Goal: Task Accomplishment & Management: Manage account settings

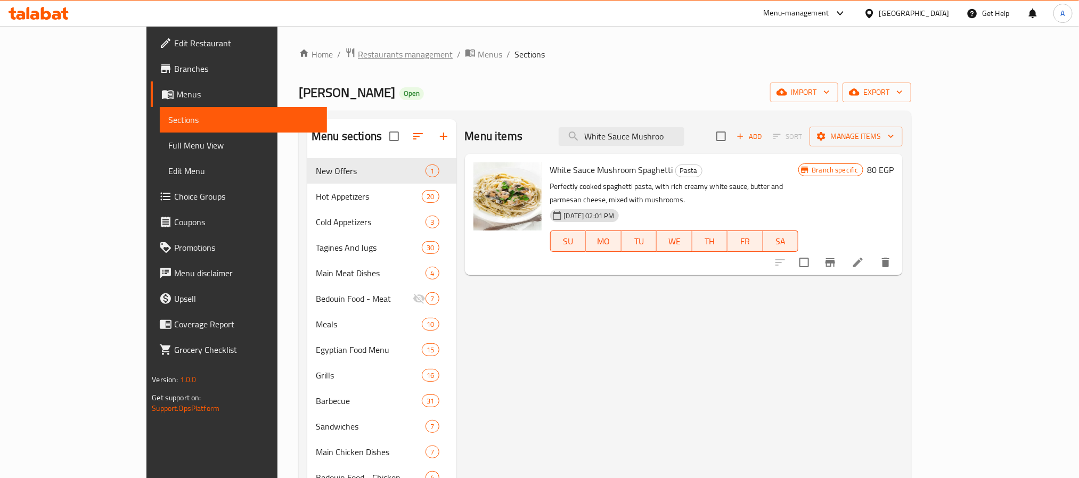
click at [358, 59] on span "Restaurants management" at bounding box center [405, 54] width 95 height 13
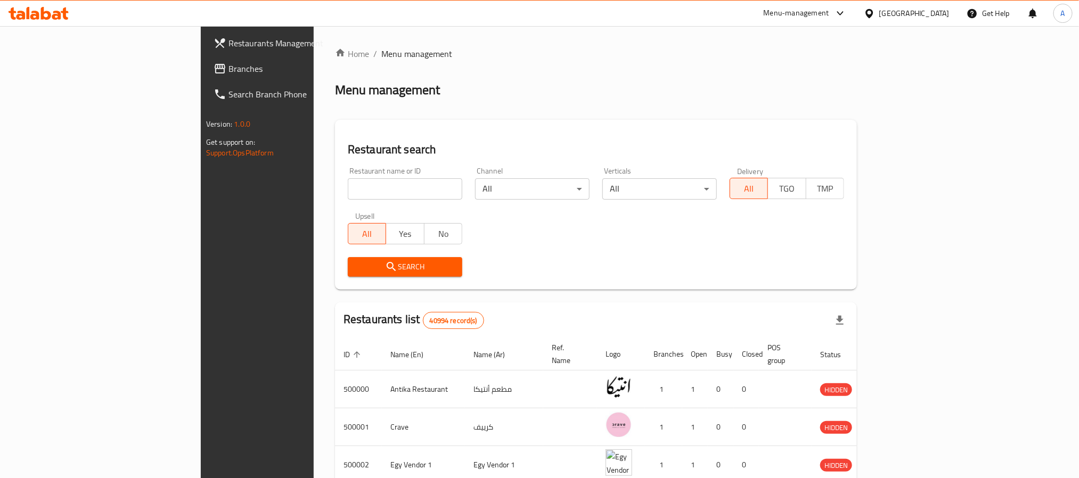
click at [348, 181] on input "search" at bounding box center [405, 188] width 114 height 21
paste input "684281"
type input "684281"
click button "Search" at bounding box center [405, 267] width 114 height 20
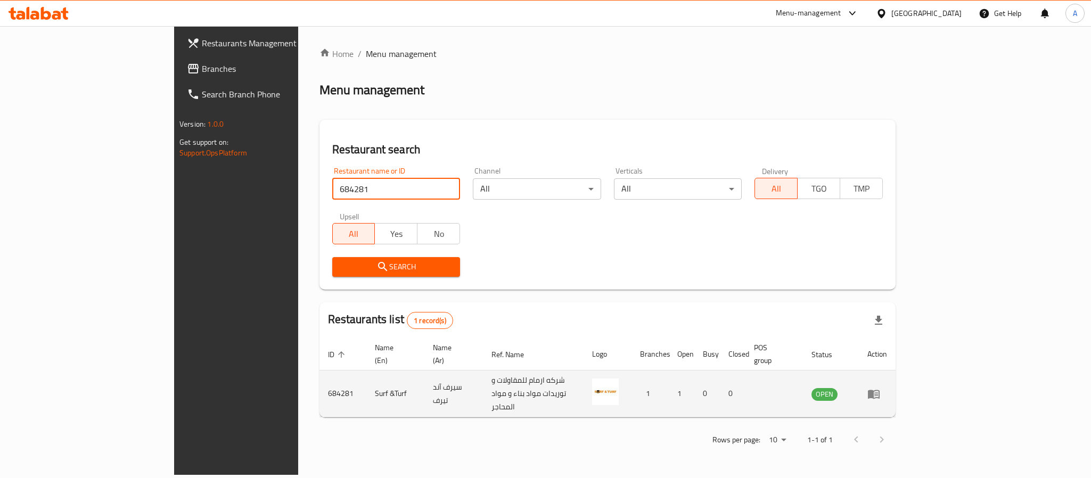
click at [879, 390] on icon "enhanced table" at bounding box center [874, 394] width 12 height 9
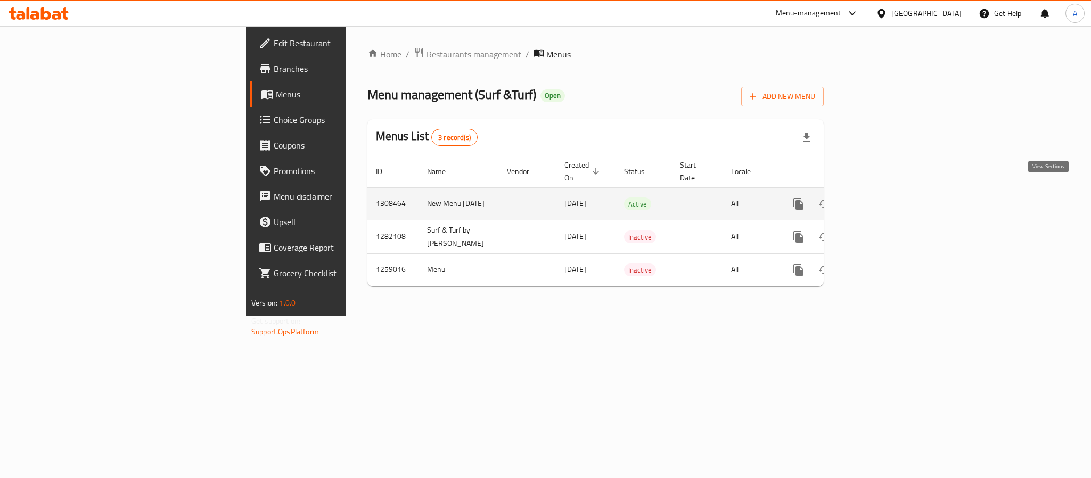
click at [888, 193] on link "enhanced table" at bounding box center [875, 204] width 26 height 26
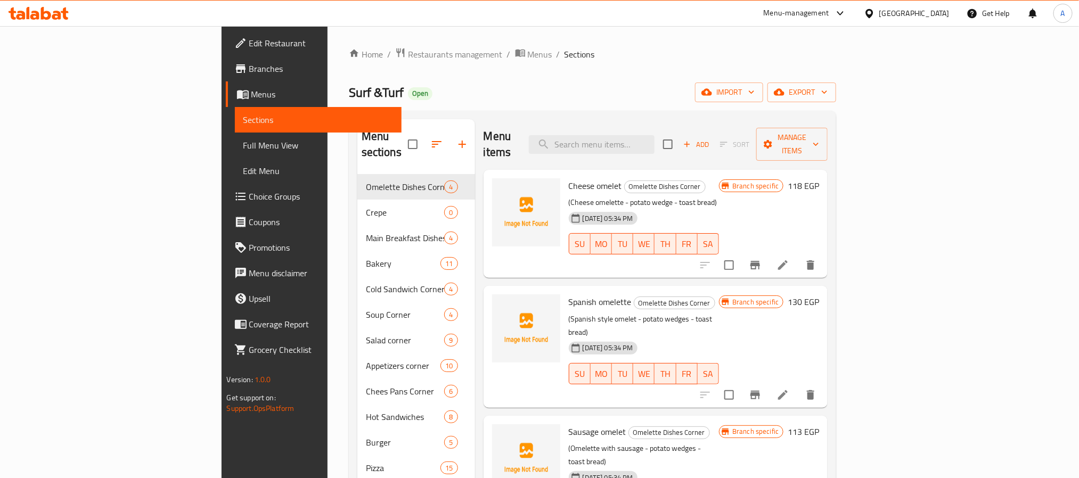
click at [603, 98] on div "Surf &Turf Open import export" at bounding box center [593, 93] width 488 height 20
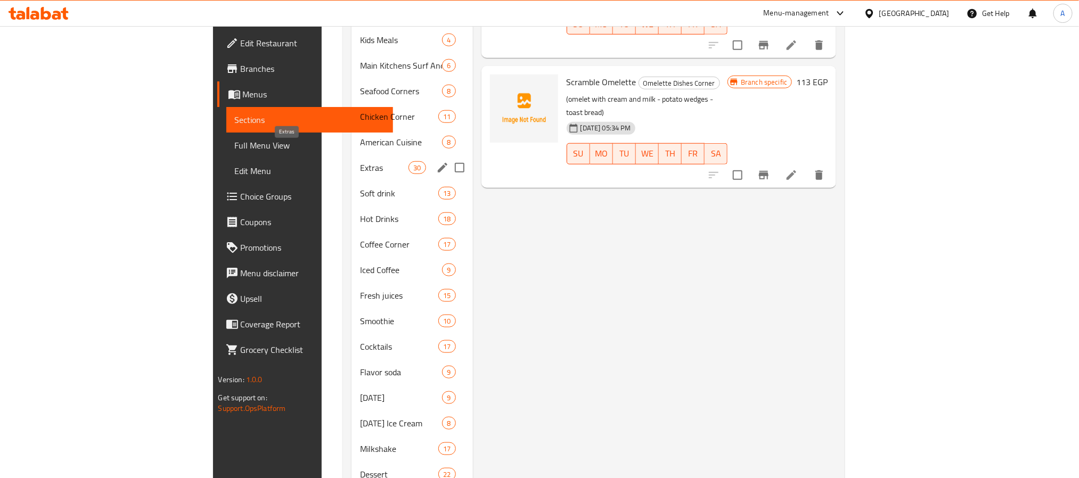
click at [360, 161] on span "Extras" at bounding box center [384, 167] width 48 height 13
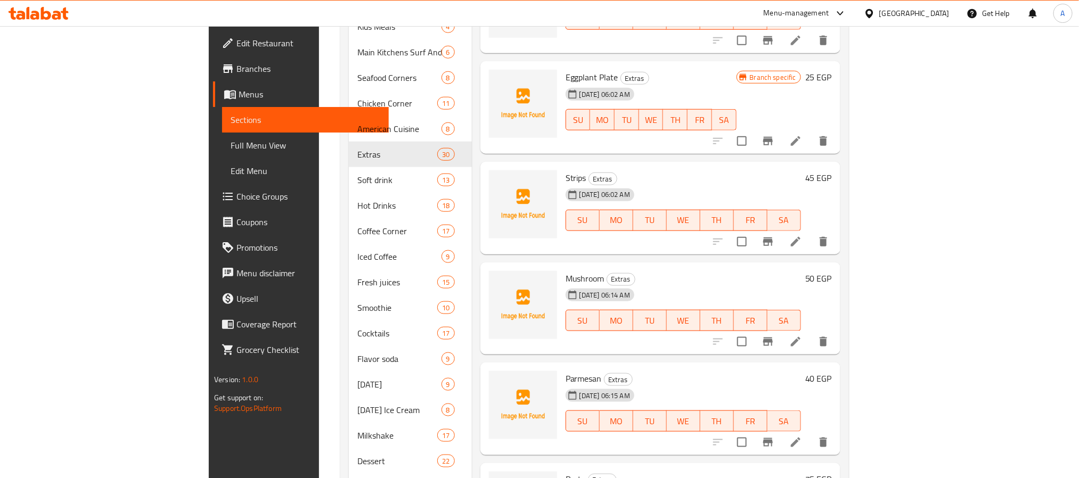
scroll to position [422, 0]
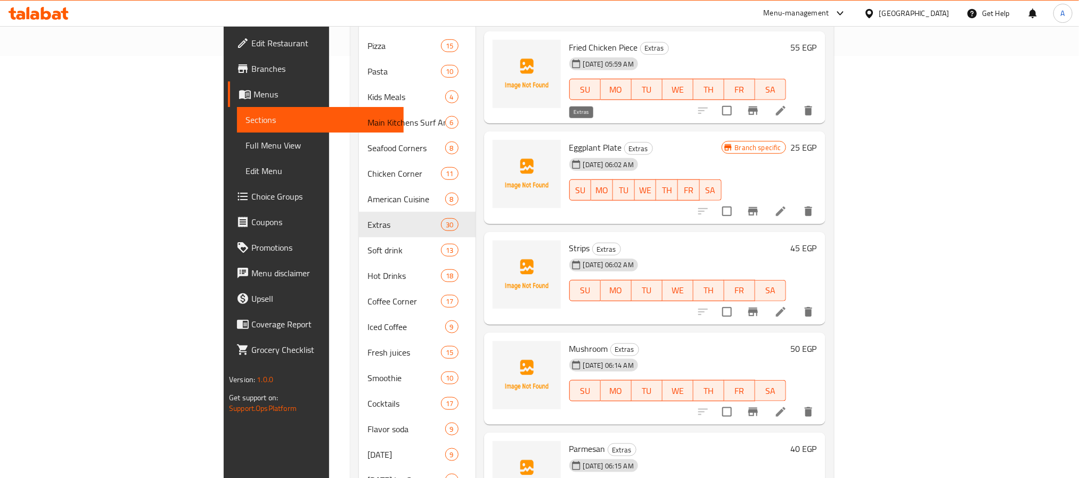
click at [624, 143] on span "Extras" at bounding box center [638, 149] width 28 height 12
copy span "Extras"
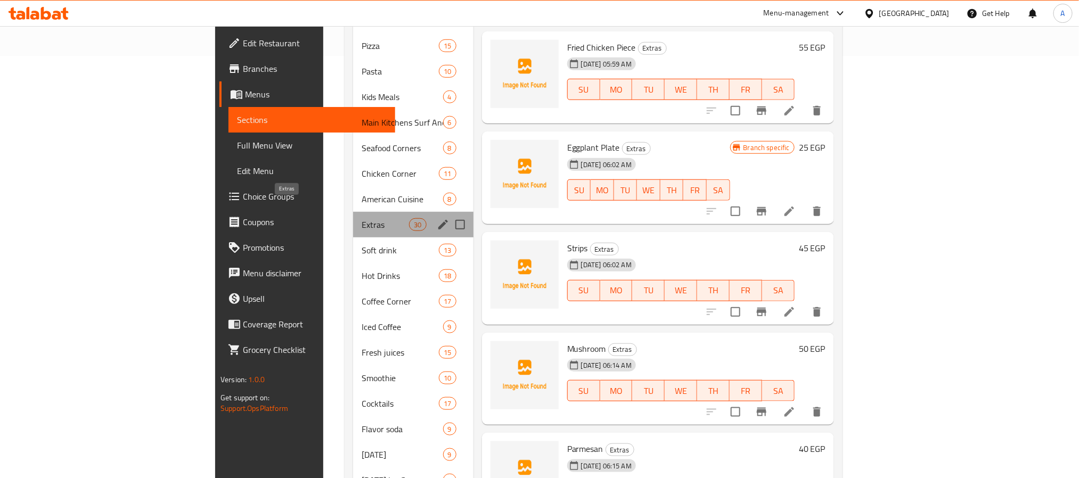
click at [361, 218] on span "Extras" at bounding box center [384, 224] width 47 height 13
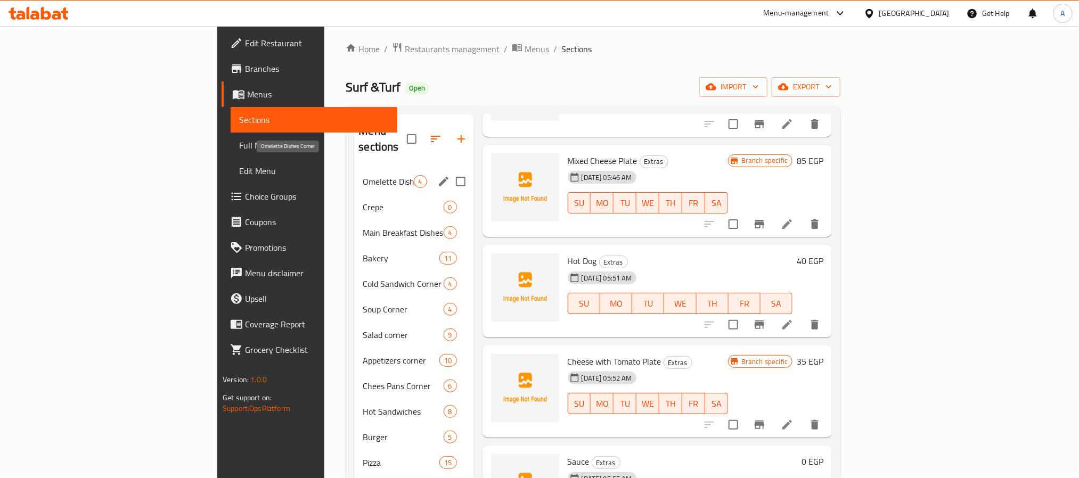
scroll to position [0, 0]
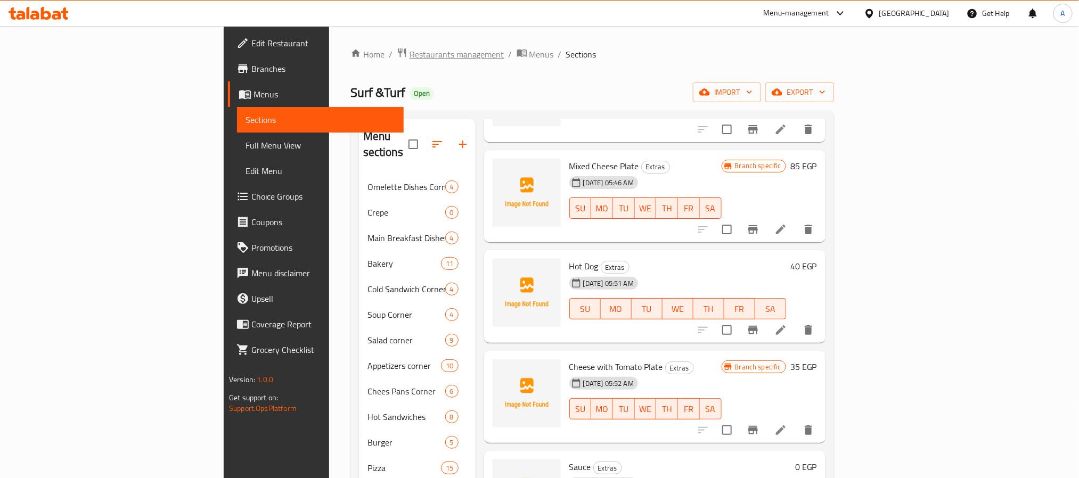
click at [409, 54] on span "Restaurants management" at bounding box center [456, 54] width 95 height 13
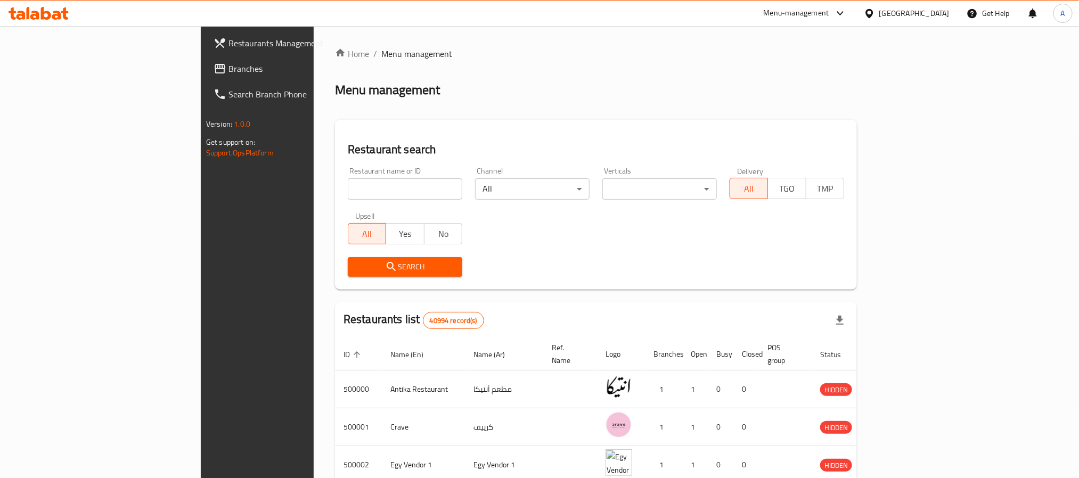
click at [348, 178] on input "search" at bounding box center [405, 188] width 114 height 21
paste input "684280"
type input "684280"
click button "Search" at bounding box center [405, 267] width 114 height 20
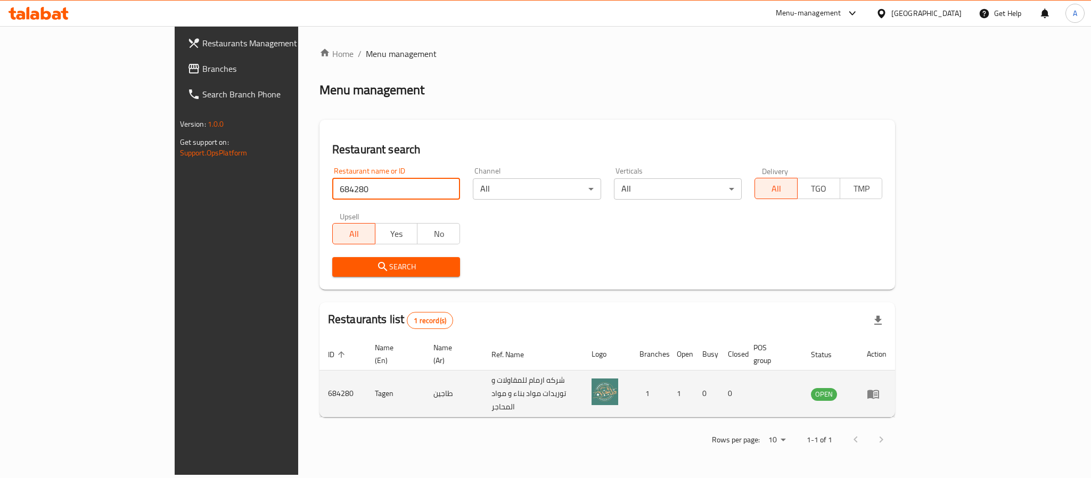
click at [879, 390] on icon "enhanced table" at bounding box center [873, 394] width 12 height 9
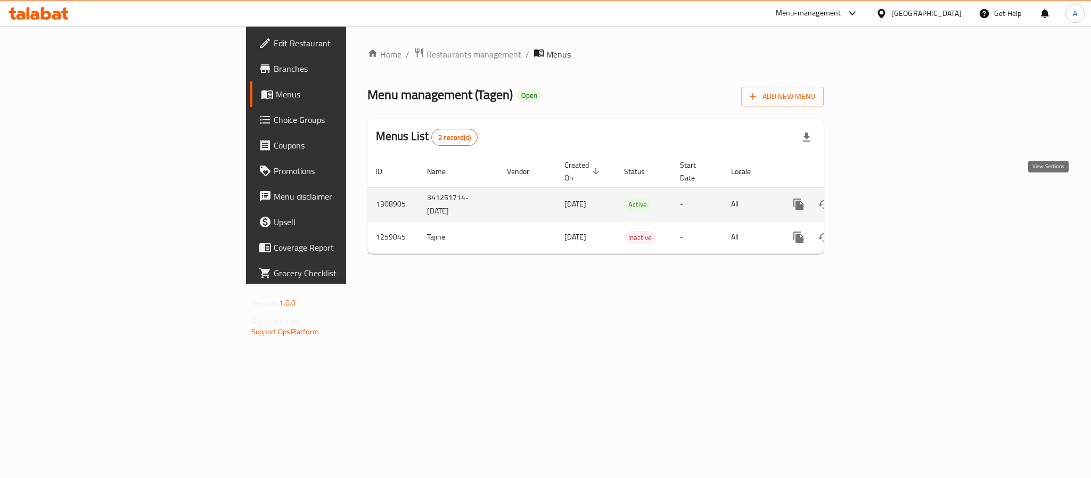
click at [888, 192] on link "enhanced table" at bounding box center [875, 205] width 26 height 26
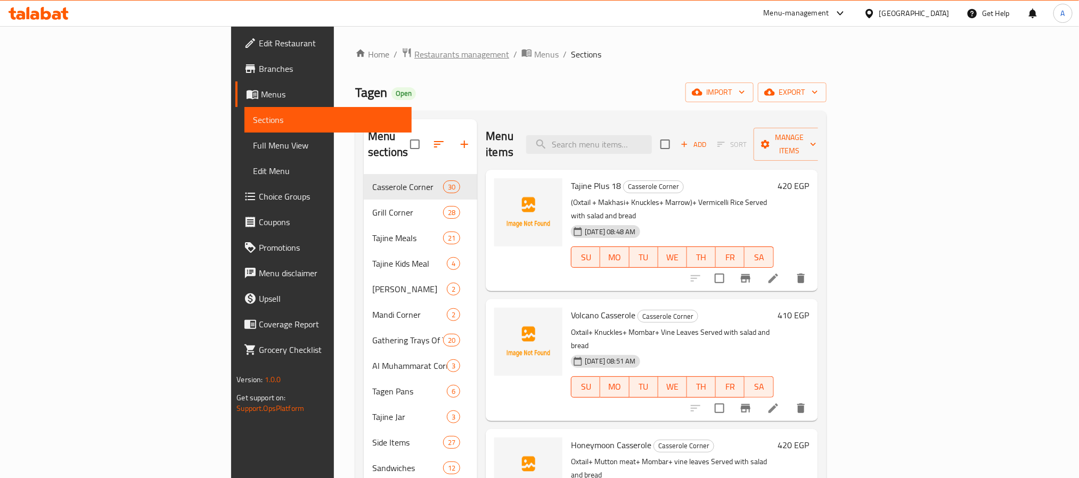
click at [414, 55] on span "Restaurants management" at bounding box center [461, 54] width 95 height 13
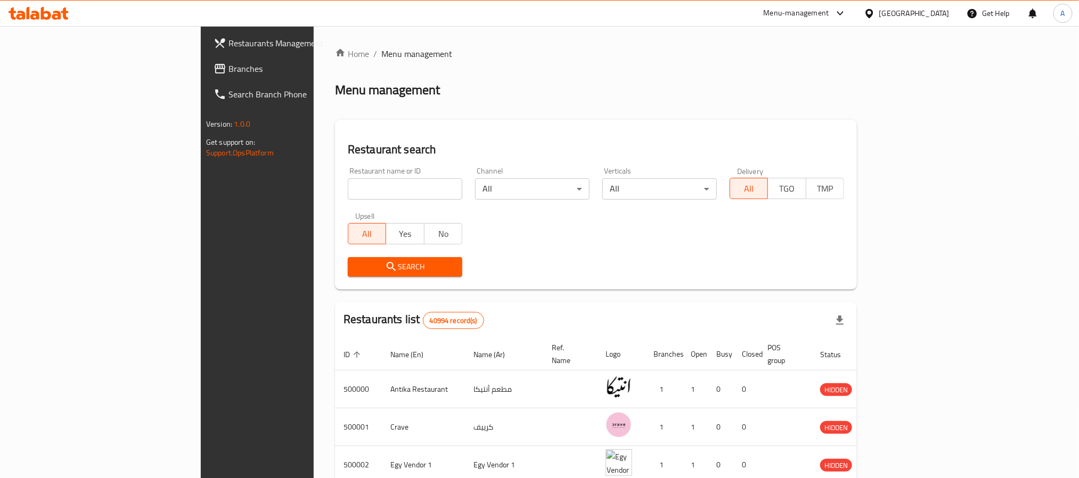
click at [341, 208] on div "Upsell All Yes No" at bounding box center [404, 228] width 127 height 45
click at [348, 188] on input "search" at bounding box center [405, 188] width 114 height 21
paste input "684281"
type input "684281"
click button "Search" at bounding box center [405, 267] width 114 height 20
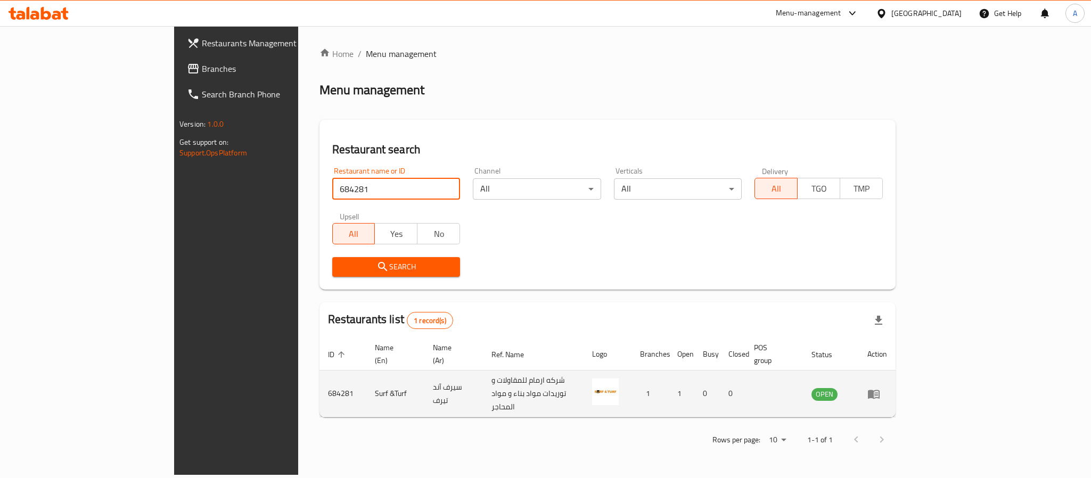
click at [895, 371] on td "enhanced table" at bounding box center [877, 394] width 37 height 47
click at [880, 388] on icon "enhanced table" at bounding box center [873, 394] width 13 height 13
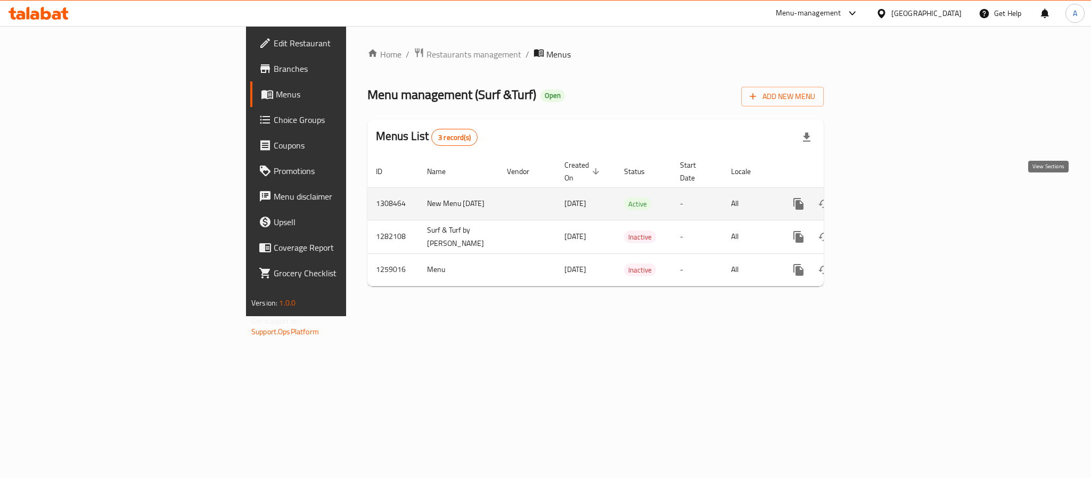
click at [888, 191] on link "enhanced table" at bounding box center [875, 204] width 26 height 26
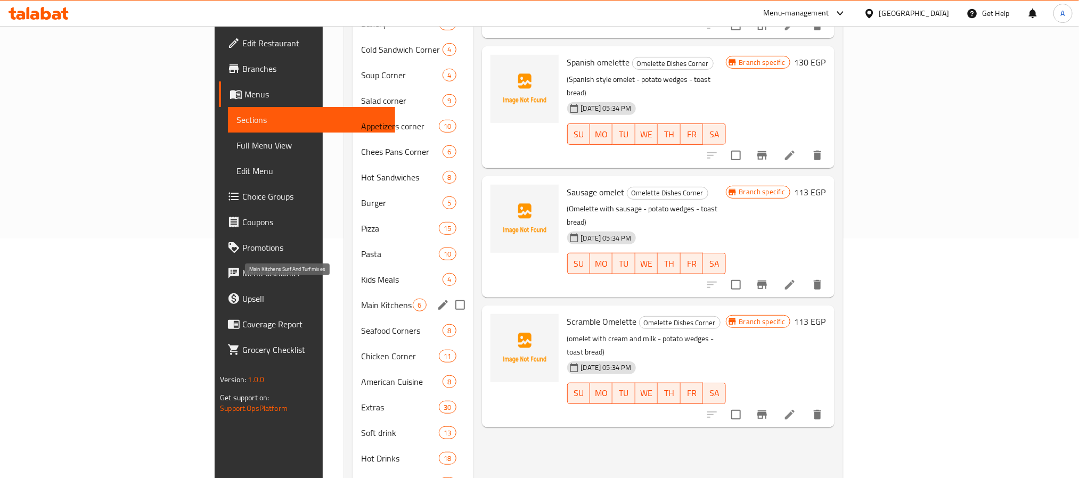
scroll to position [319, 0]
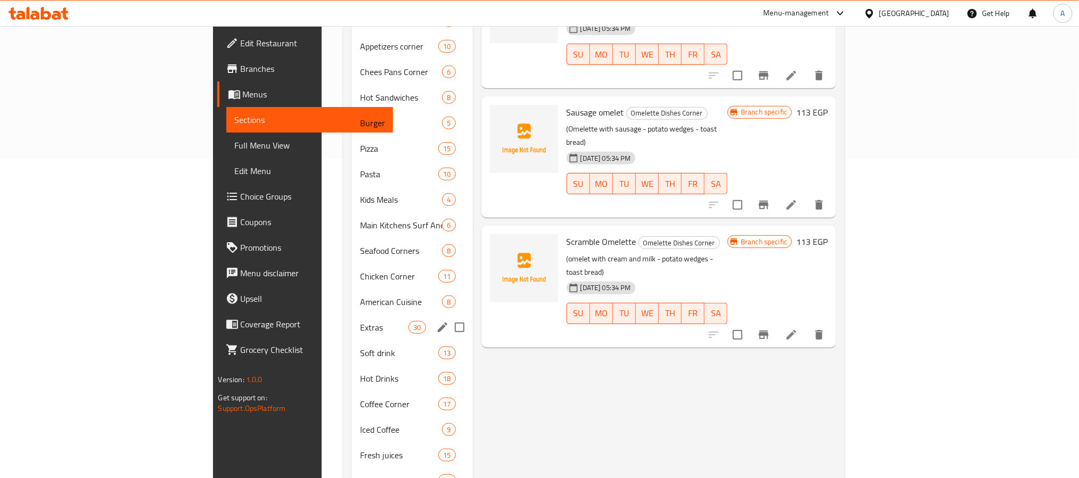
click at [360, 321] on span "Extras" at bounding box center [384, 327] width 48 height 13
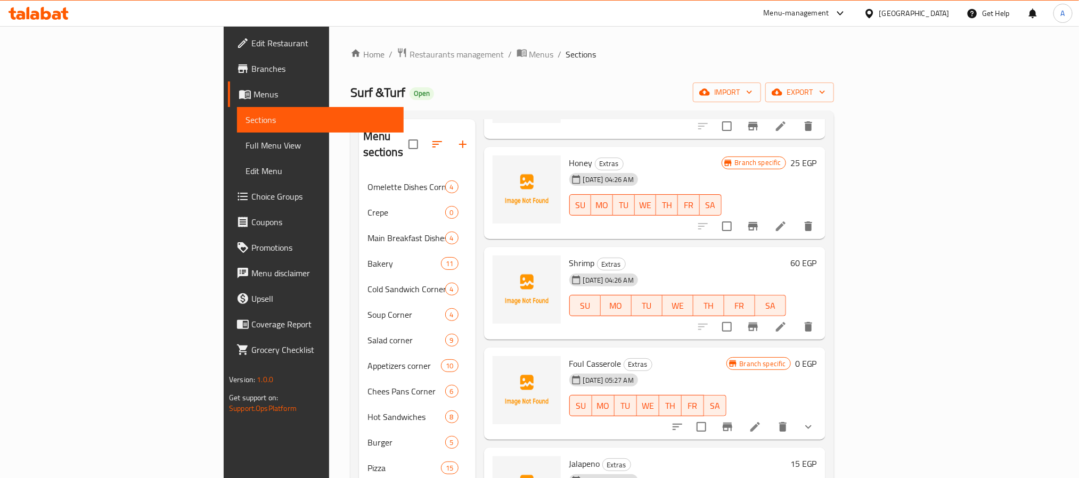
scroll to position [1198, 0]
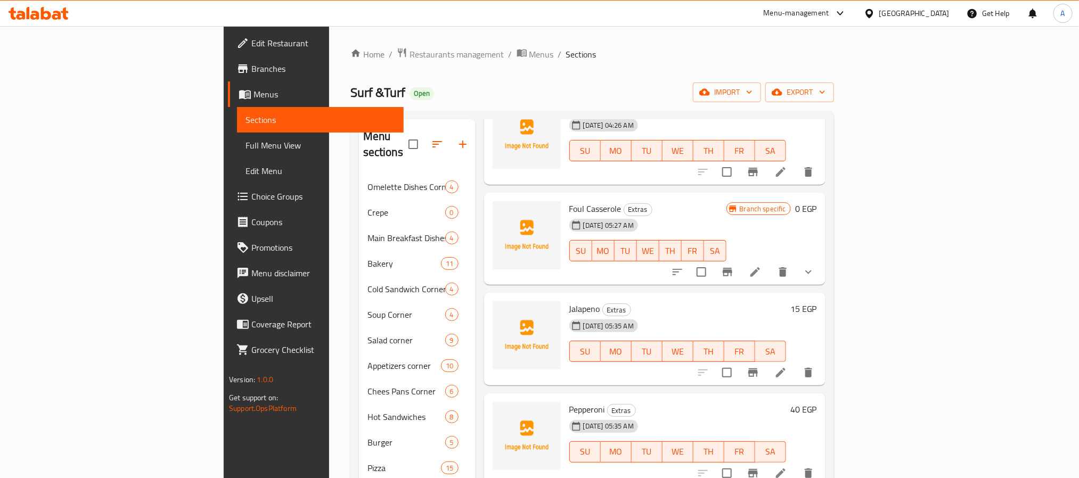
click at [814, 266] on icon "show more" at bounding box center [808, 272] width 13 height 13
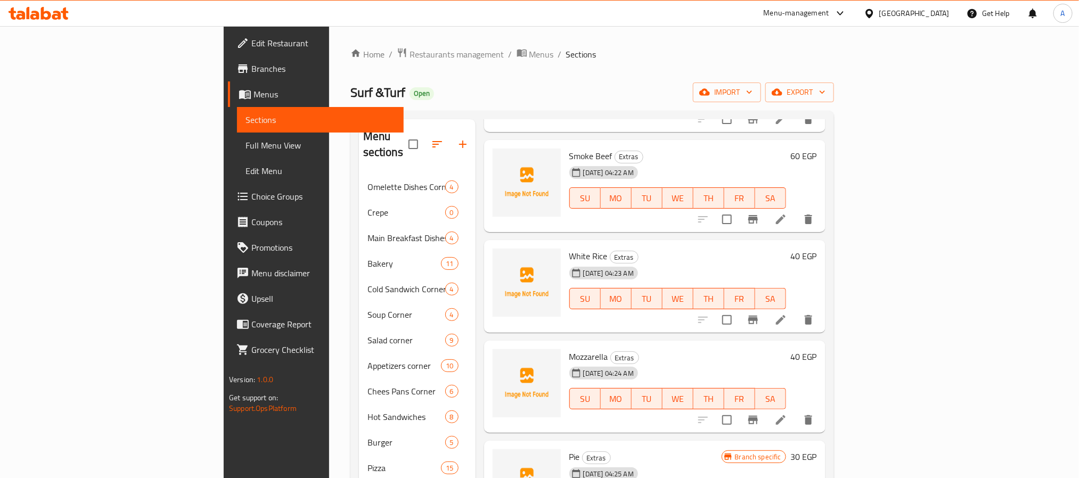
scroll to position [545, 0]
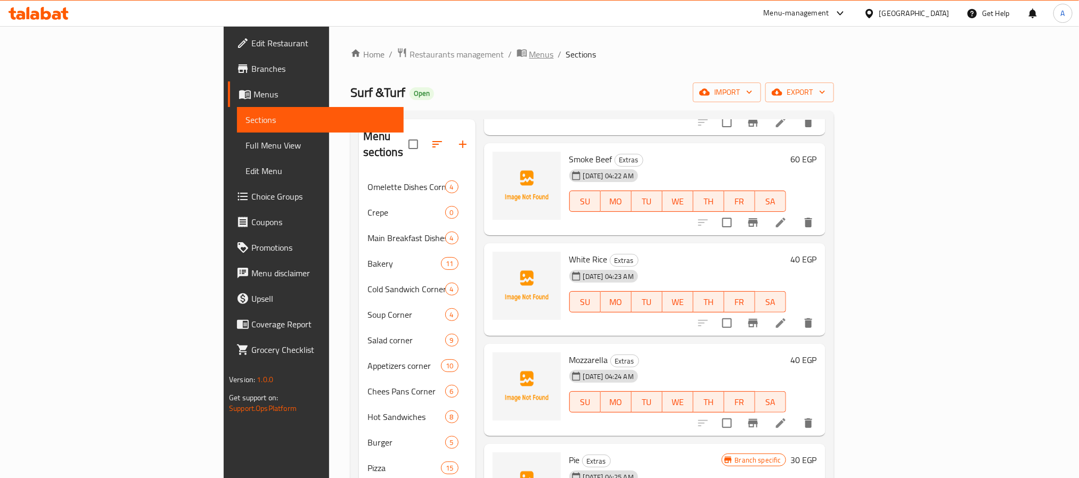
click at [516, 52] on span "breadcrumb" at bounding box center [522, 54] width 13 height 14
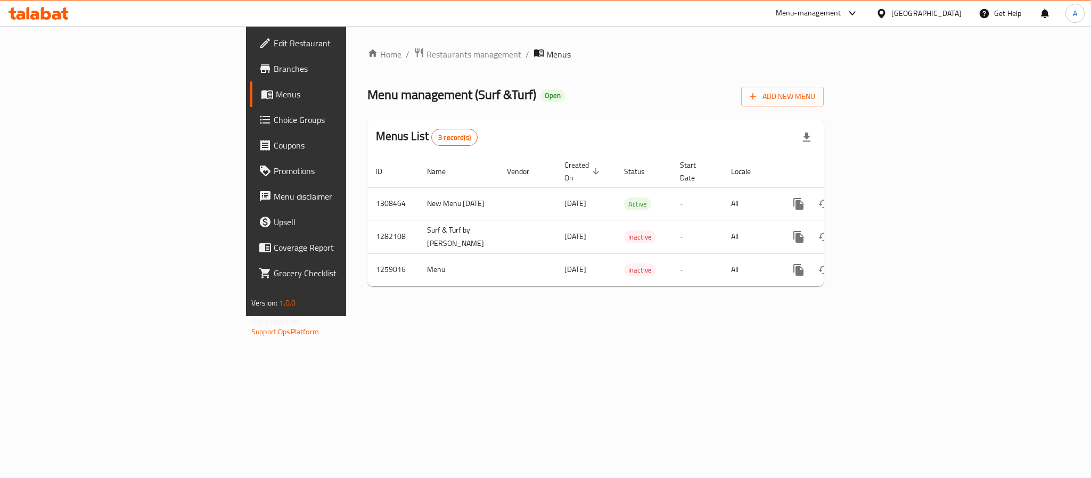
click at [466, 316] on div "Home / Restaurants management / Menus Menu management ( Surf &Turf ) Open Add N…" at bounding box center [595, 171] width 499 height 290
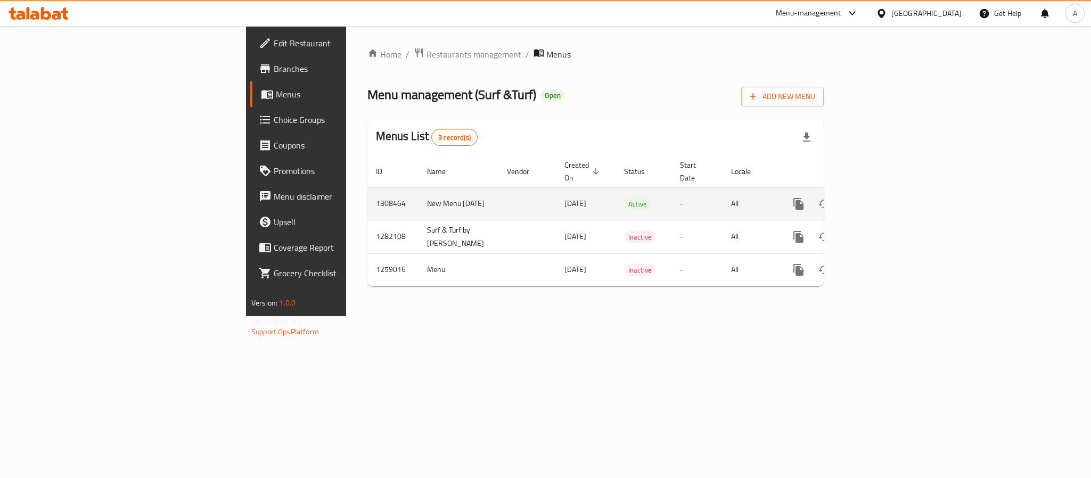
click at [880, 199] on icon "enhanced table" at bounding box center [875, 204] width 10 height 10
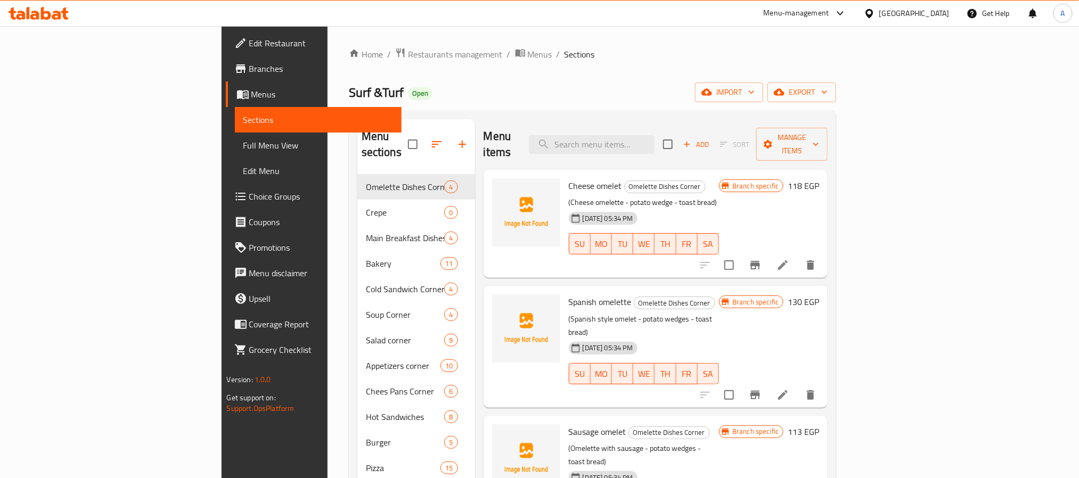
click at [587, 100] on div "Surf &Turf Open import export" at bounding box center [593, 93] width 488 height 20
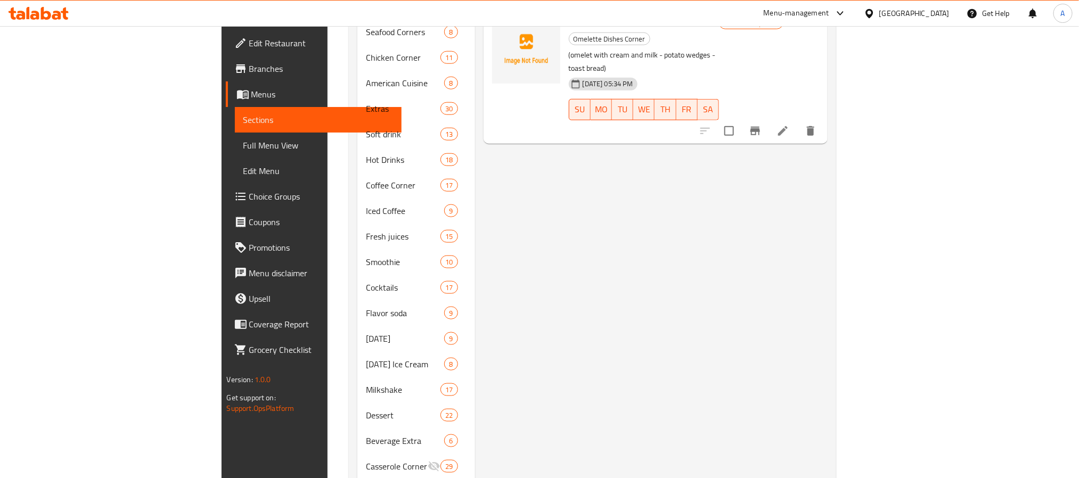
scroll to position [502, 0]
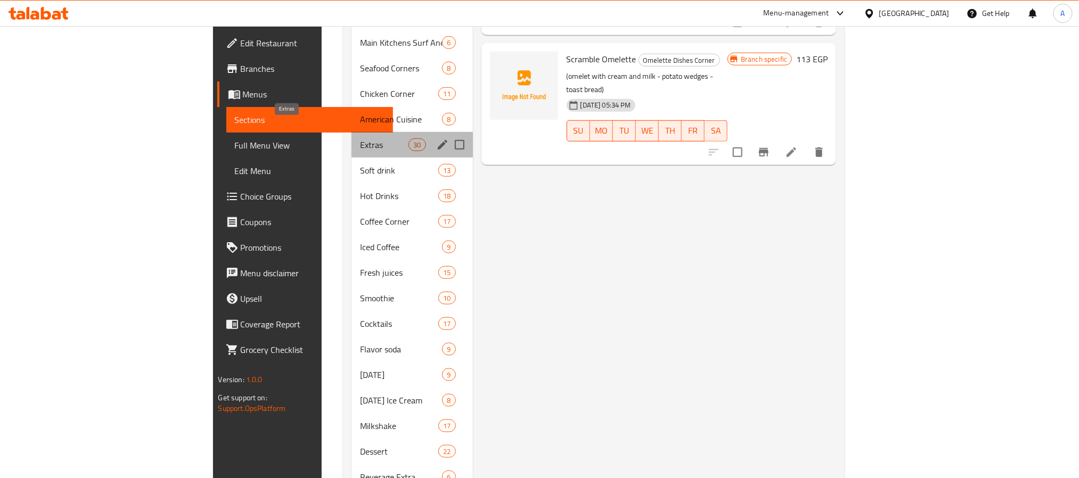
click at [360, 138] on span "Extras" at bounding box center [384, 144] width 48 height 13
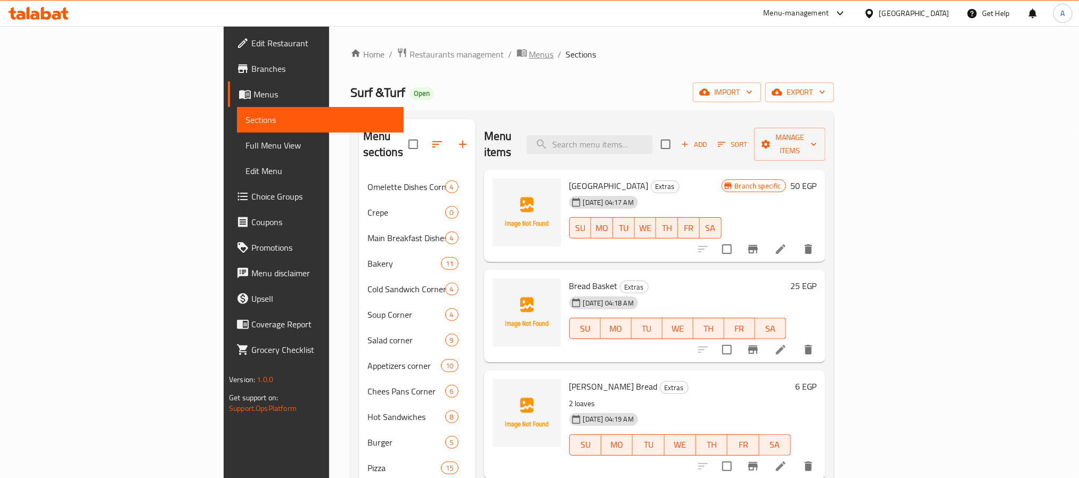
click at [529, 53] on span "Menus" at bounding box center [541, 54] width 24 height 13
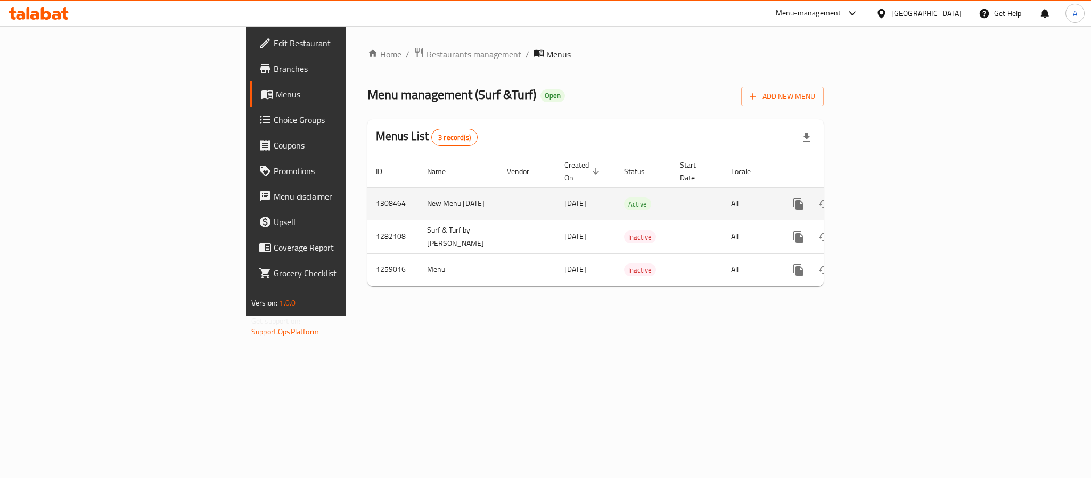
click at [367, 192] on td "1308464" at bounding box center [392, 203] width 51 height 32
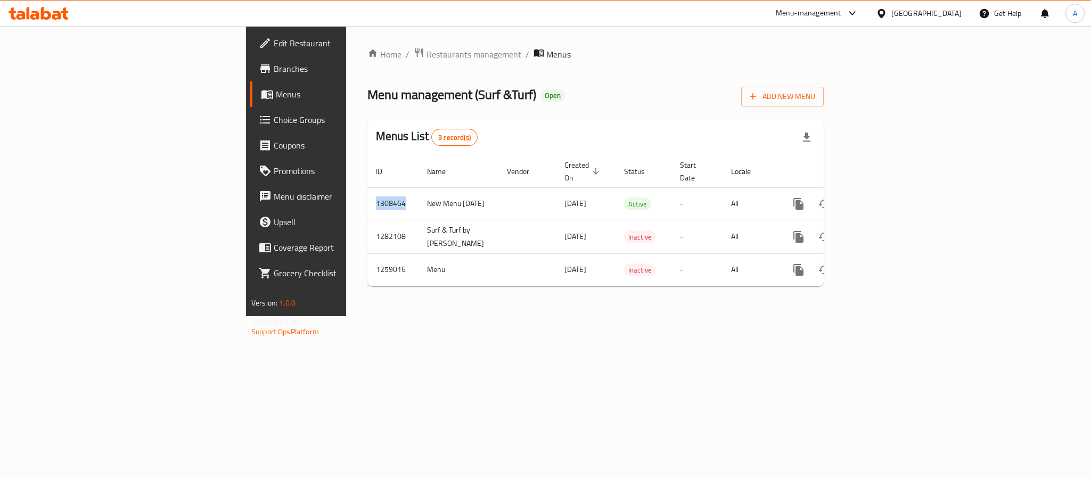
copy td "1308464"
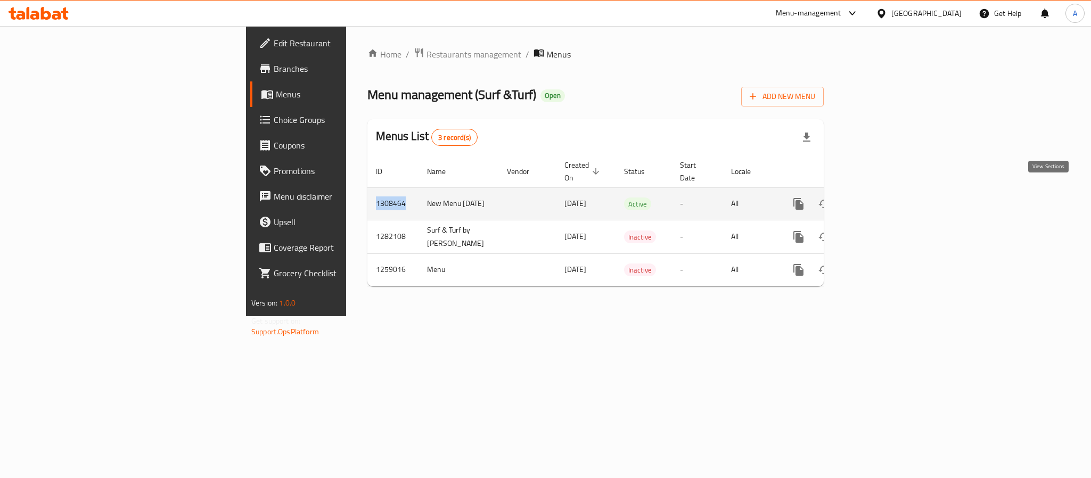
click at [882, 198] on icon "enhanced table" at bounding box center [875, 204] width 13 height 13
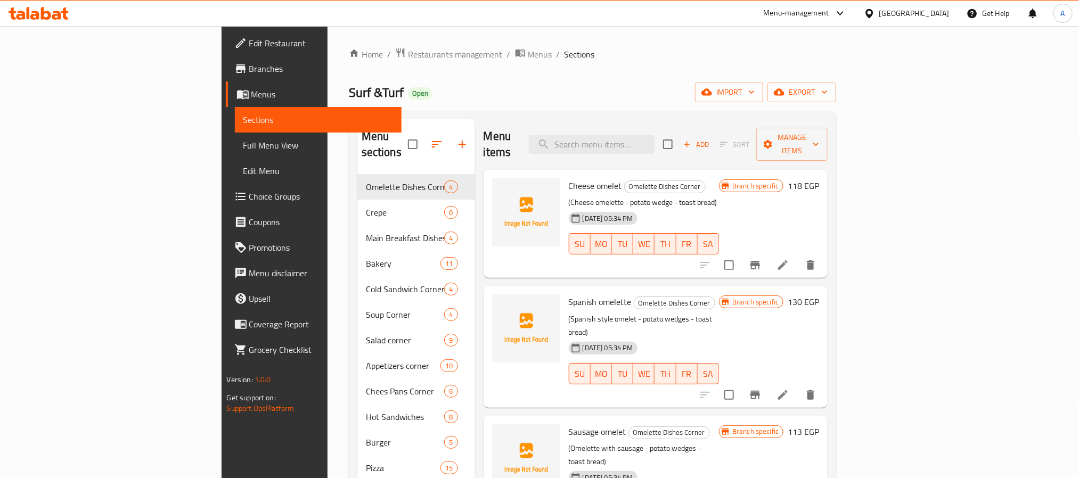
click at [649, 149] on div "Menu items Add Sort Manage items" at bounding box center [655, 144] width 344 height 51
click at [654, 139] on input "search" at bounding box center [592, 144] width 126 height 19
paste input "Hot Cider"
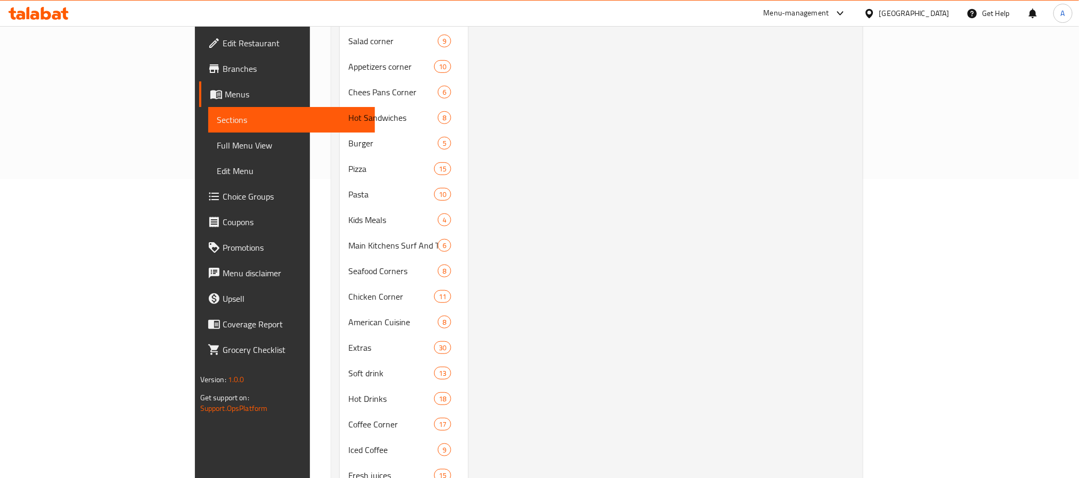
scroll to position [399, 0]
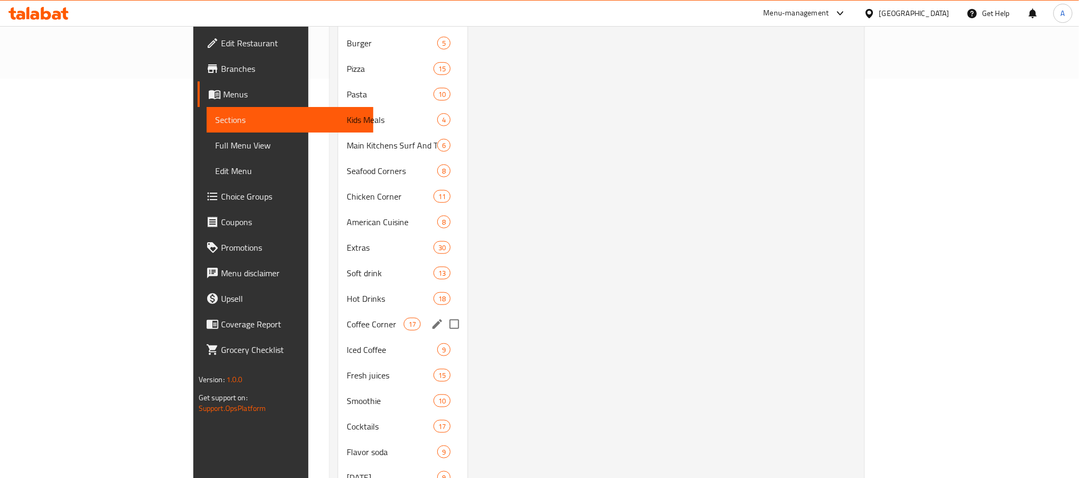
click at [338, 319] on div "Coffee Corner 17" at bounding box center [402, 324] width 129 height 26
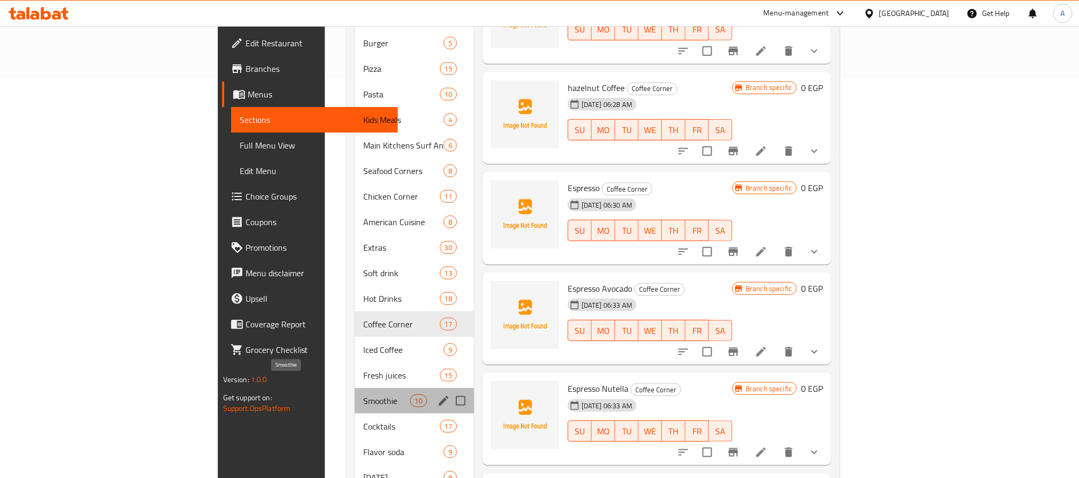
click at [363, 394] on span "Smoothie" at bounding box center [386, 400] width 47 height 13
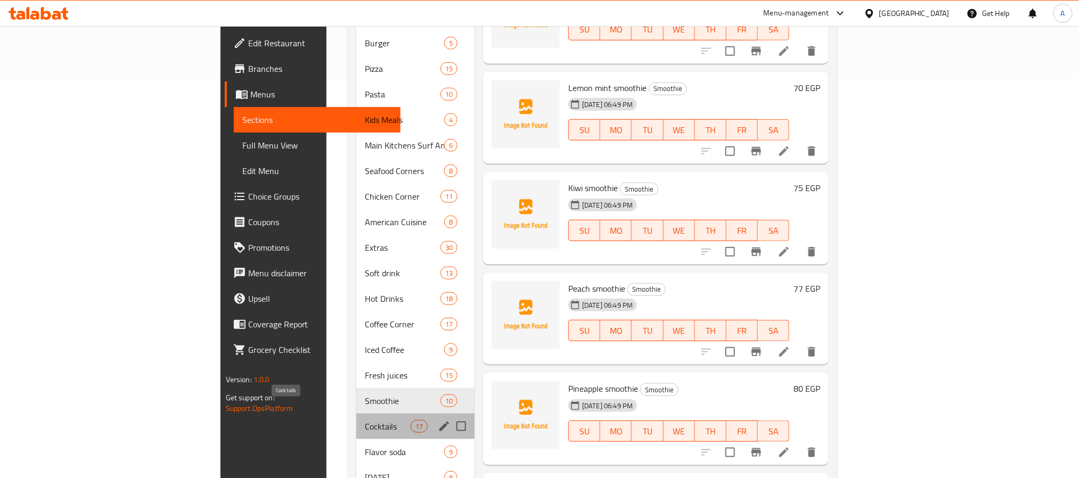
click at [365, 420] on span "Cocktails" at bounding box center [387, 426] width 45 height 13
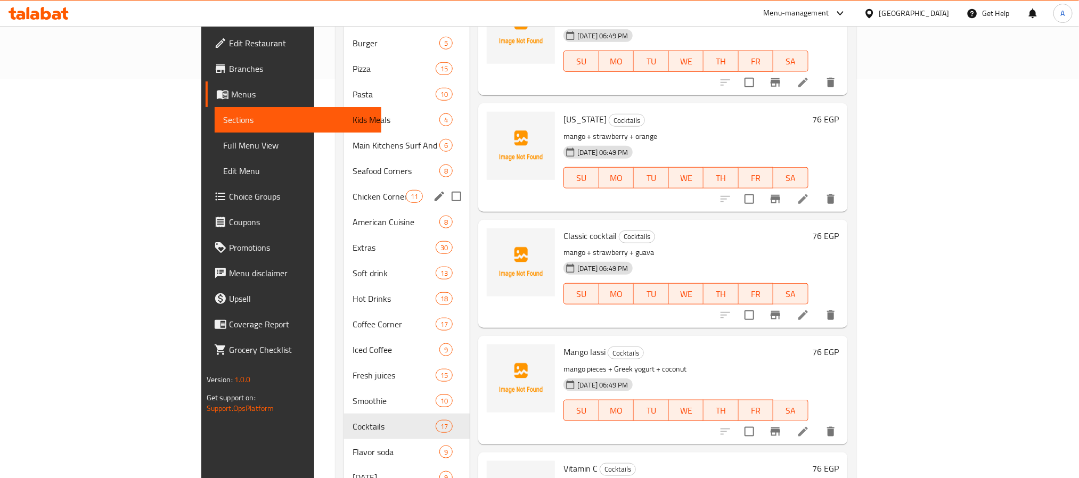
click at [344, 191] on div "Chicken Corner 11" at bounding box center [407, 197] width 126 height 26
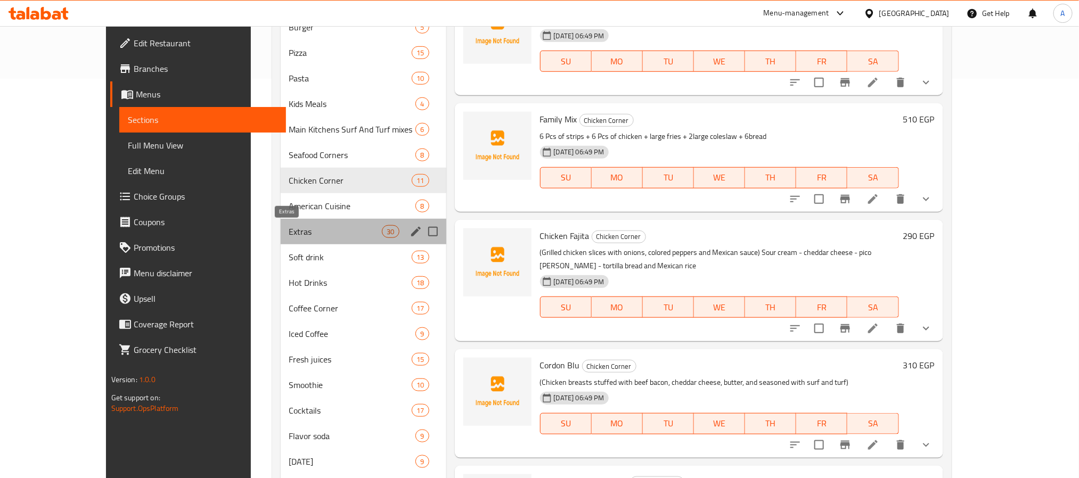
click at [289, 225] on span "Extras" at bounding box center [335, 231] width 93 height 13
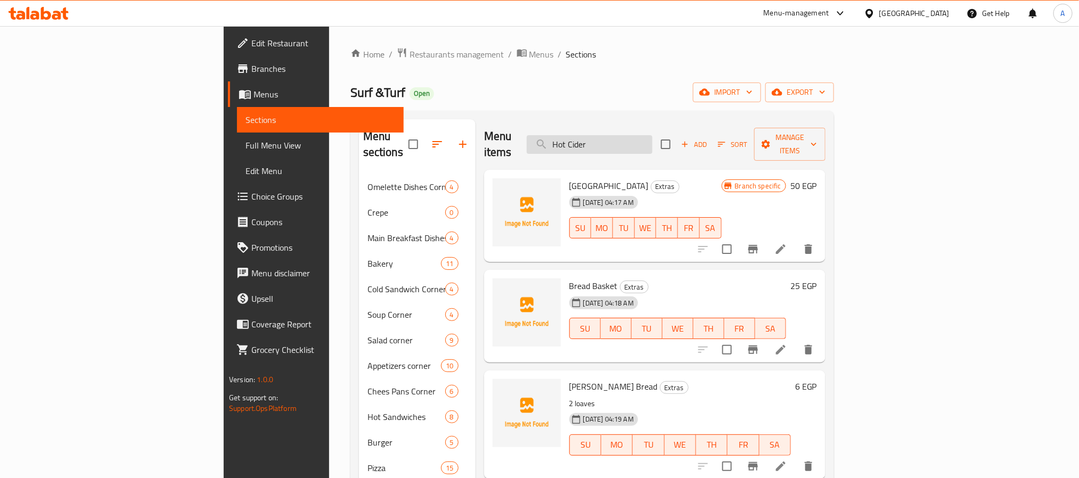
click at [652, 141] on input "Hot Cider" at bounding box center [589, 144] width 126 height 19
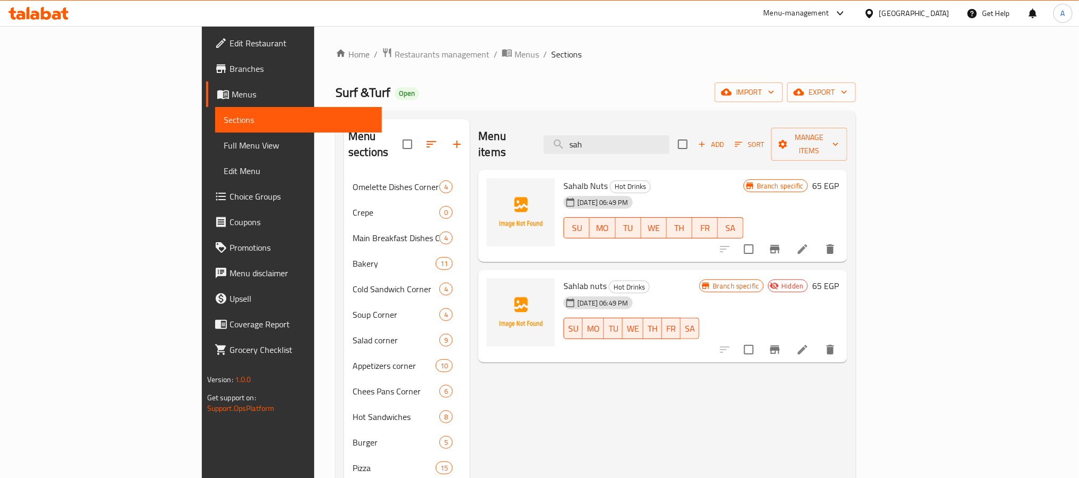
type input "sah"
click at [394, 59] on span "Restaurants management" at bounding box center [441, 54] width 95 height 13
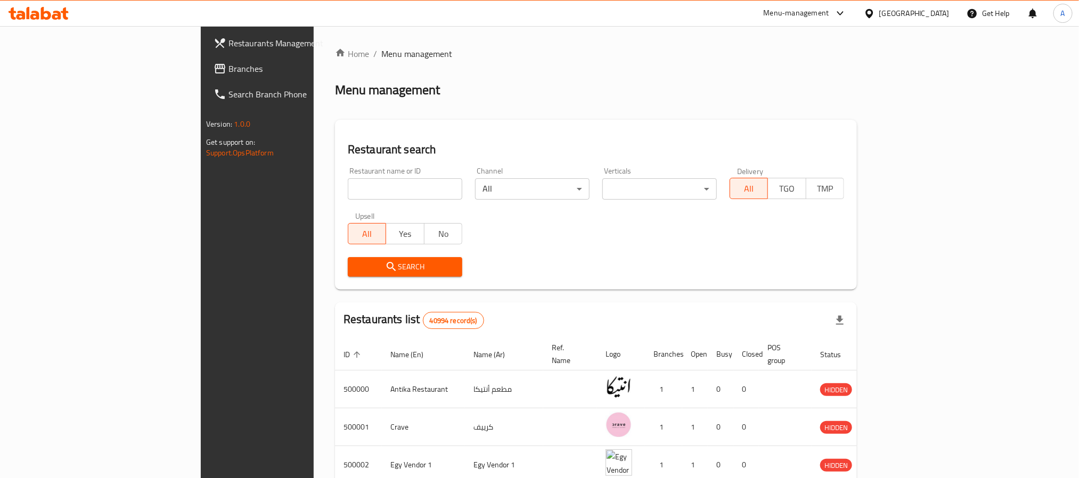
click at [257, 194] on div at bounding box center [539, 239] width 1079 height 478
click at [348, 191] on input "search" at bounding box center [405, 188] width 114 height 21
paste input "670593"
type input "670593"
click button "Search" at bounding box center [405, 267] width 114 height 20
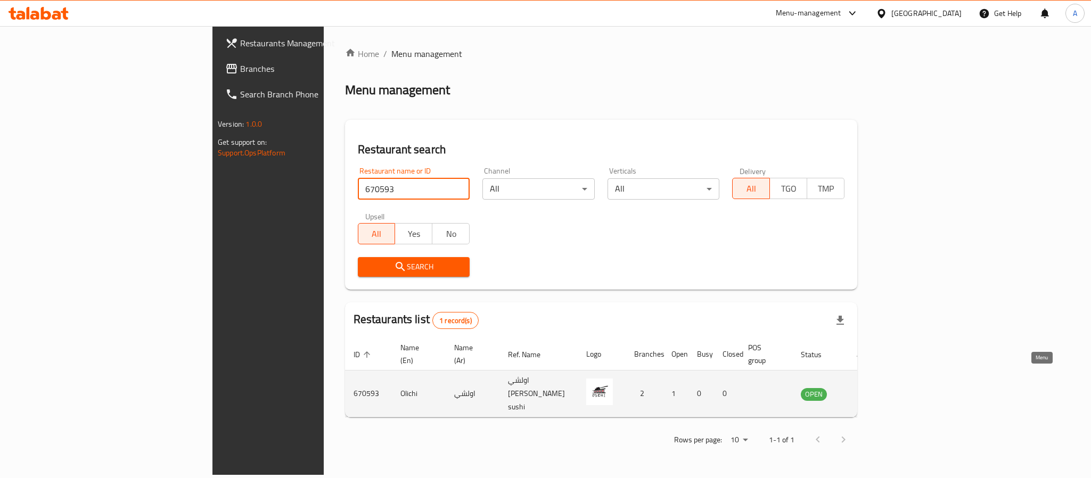
click at [876, 388] on link "enhanced table" at bounding box center [867, 394] width 20 height 13
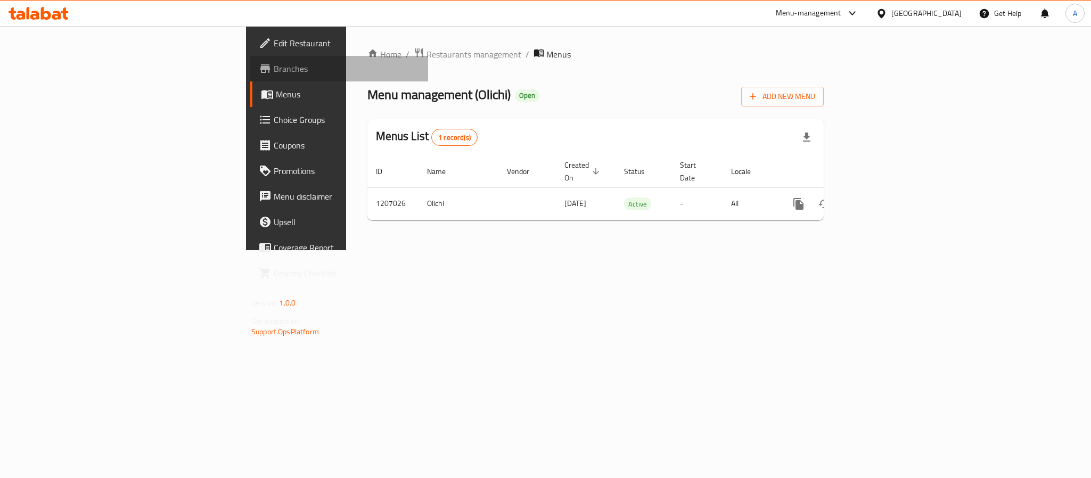
click at [274, 69] on span "Branches" at bounding box center [347, 68] width 146 height 13
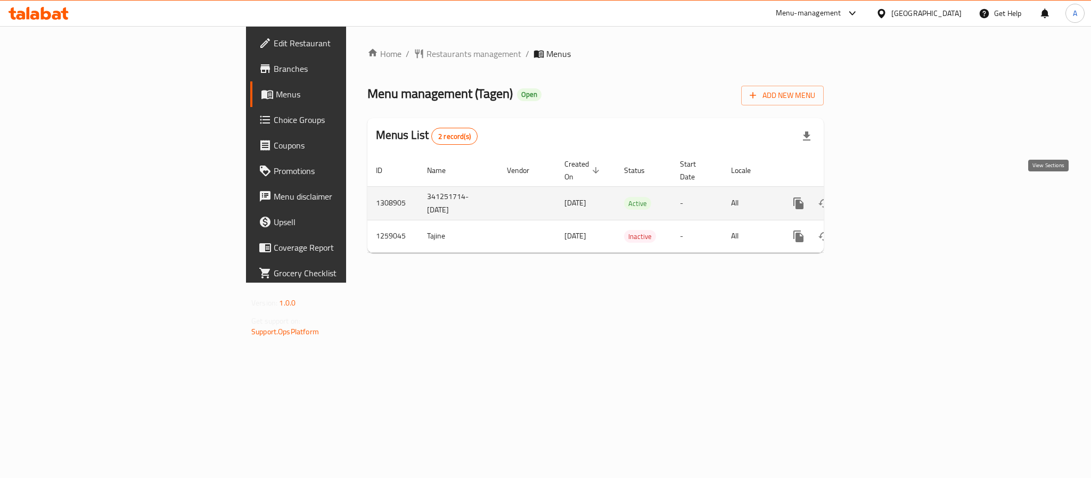
click at [888, 191] on link "enhanced table" at bounding box center [875, 204] width 26 height 26
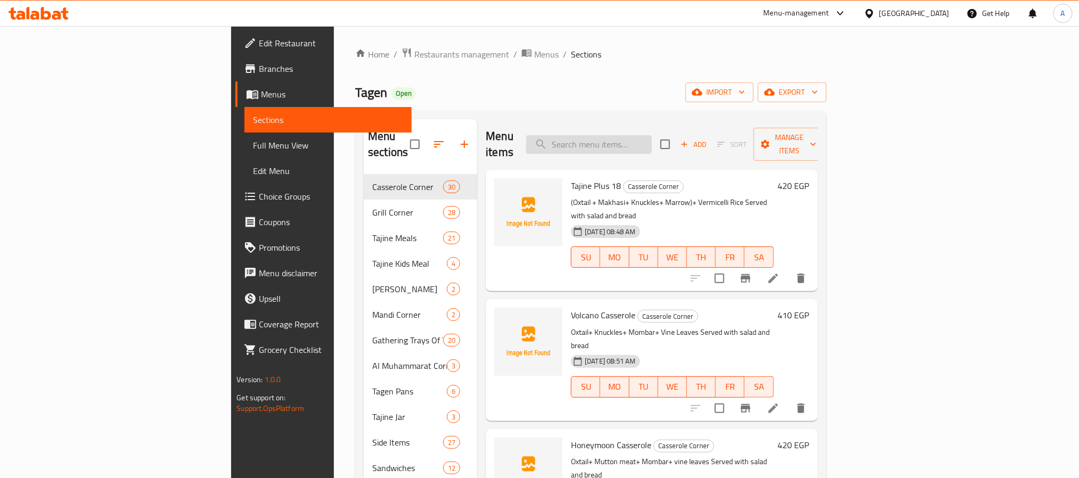
click at [652, 143] on input "search" at bounding box center [589, 144] width 126 height 19
paste input "Hot sedar"
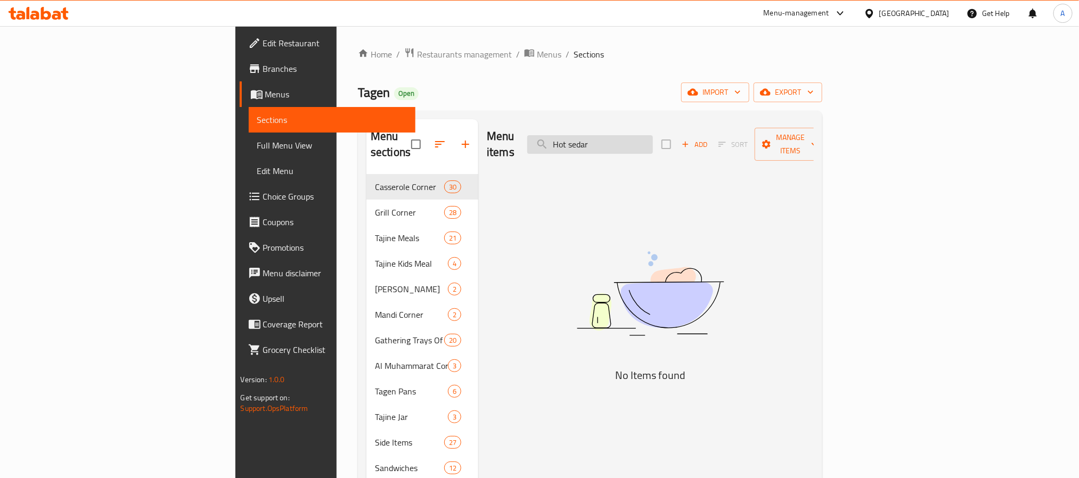
click at [639, 135] on input "Hot sedar" at bounding box center [590, 144] width 126 height 19
type input "Hot sedar"
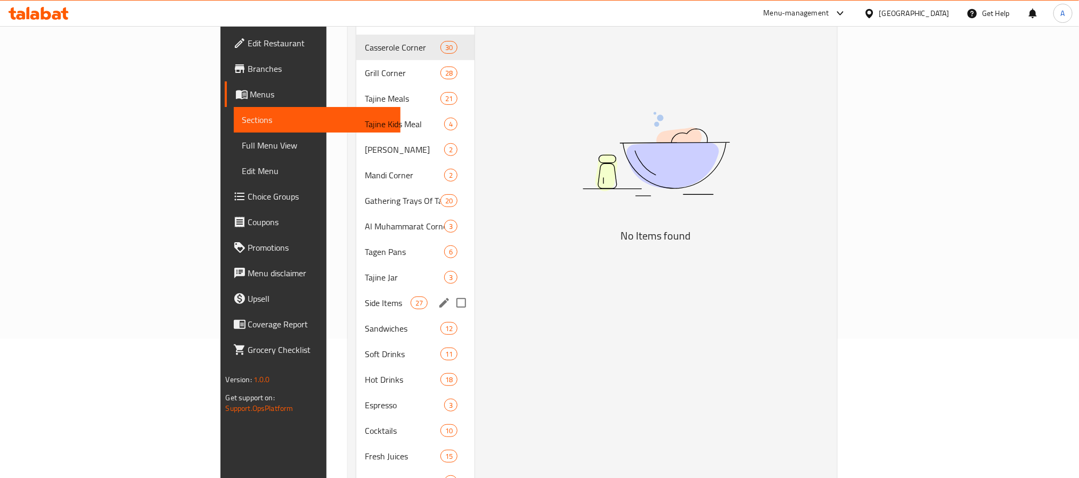
scroll to position [326, 0]
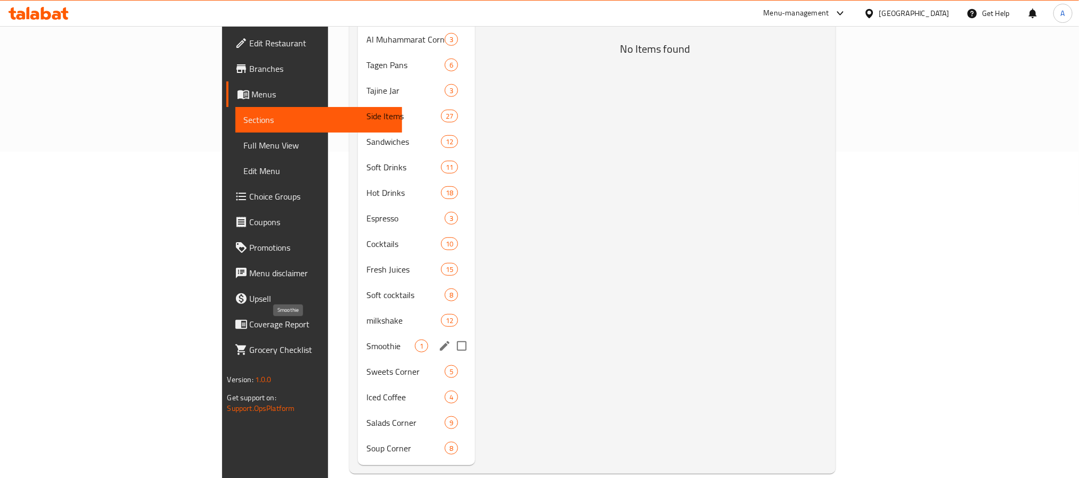
click at [366, 340] on span "Smoothie" at bounding box center [390, 346] width 48 height 13
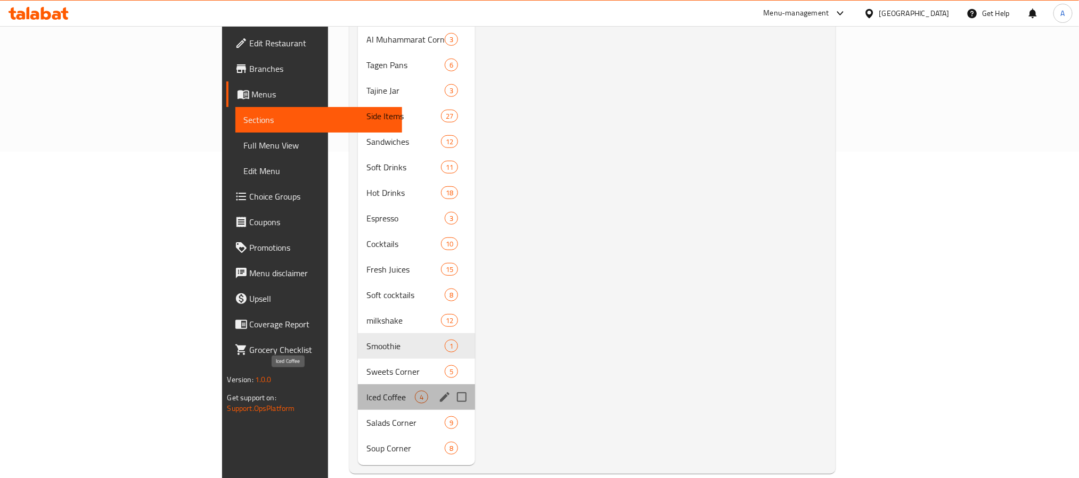
click at [366, 391] on span "Iced Coffee" at bounding box center [390, 397] width 48 height 13
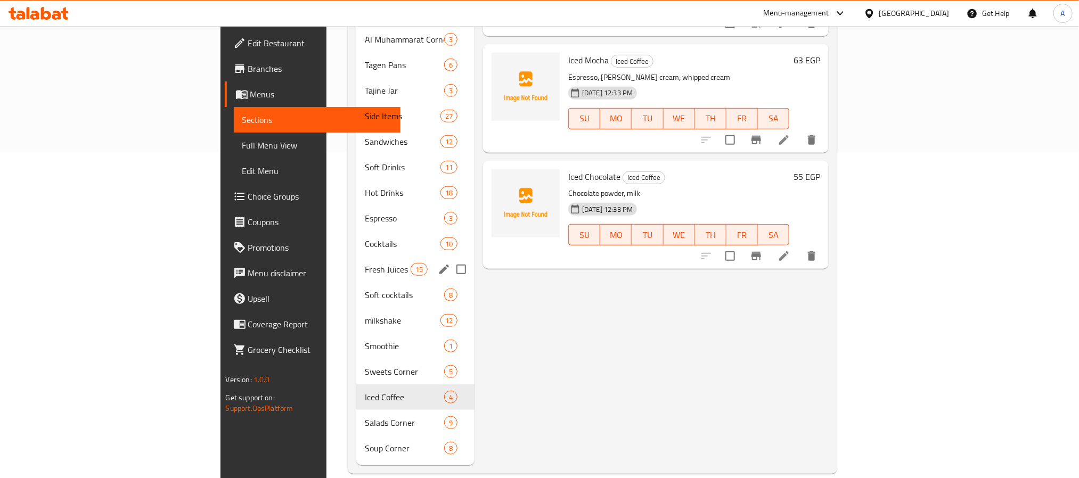
click at [365, 237] on span "Cocktails" at bounding box center [402, 243] width 75 height 13
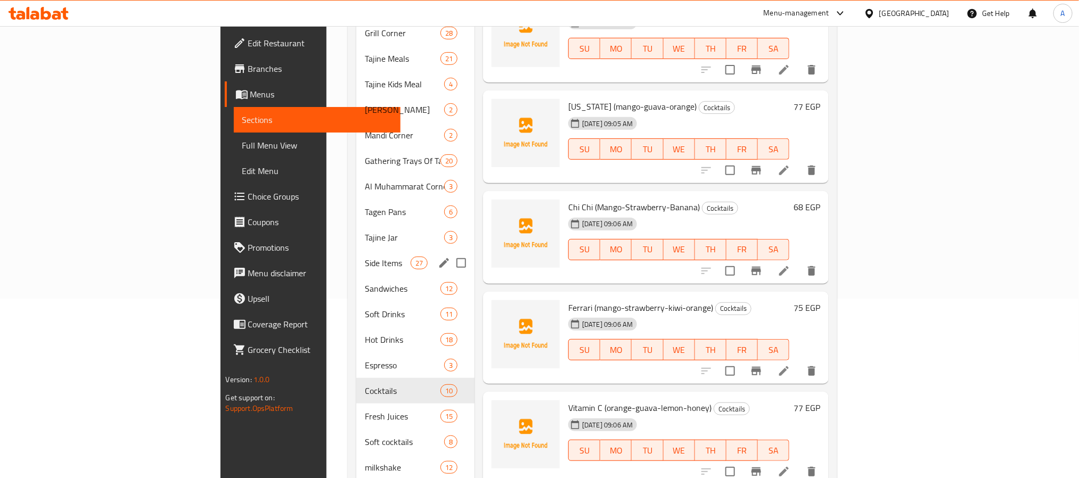
scroll to position [167, 0]
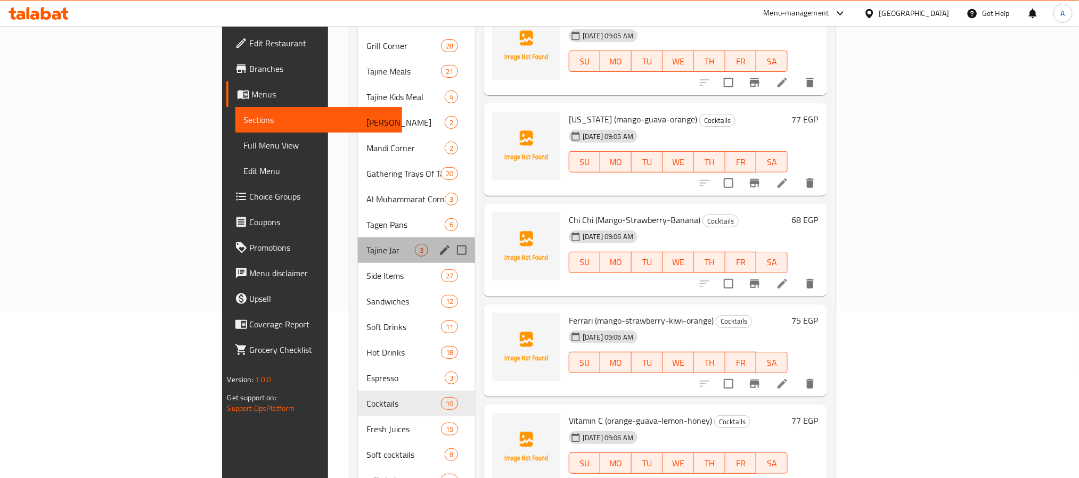
click at [358, 243] on div "Tajine Jar 3" at bounding box center [416, 250] width 117 height 26
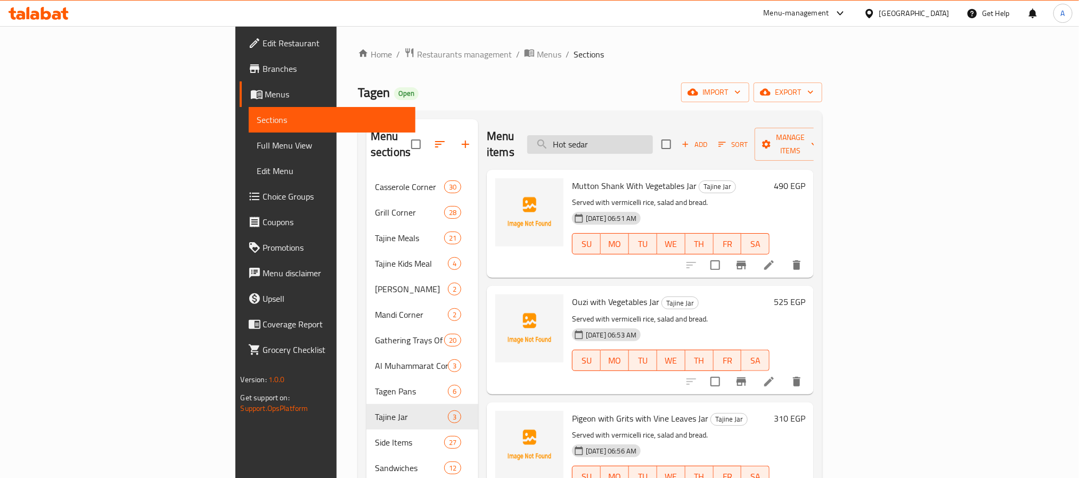
click at [640, 135] on input "Hot sedar" at bounding box center [590, 144] width 126 height 19
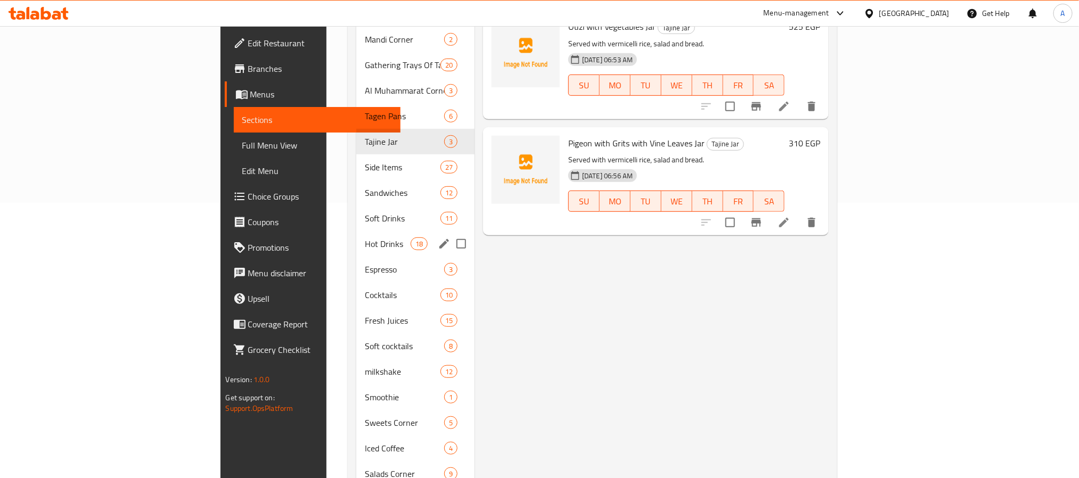
scroll to position [246, 0]
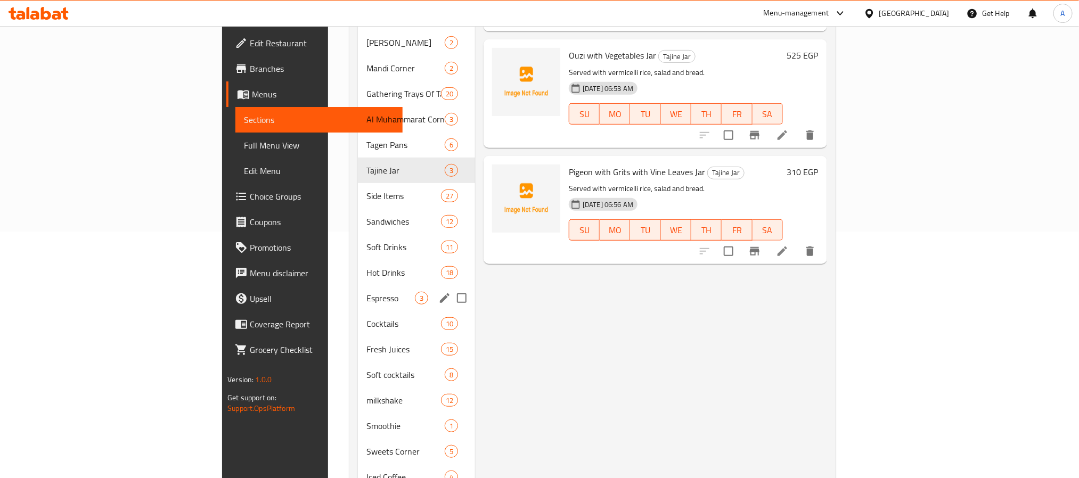
click at [366, 266] on span "Hot Drinks" at bounding box center [403, 272] width 75 height 13
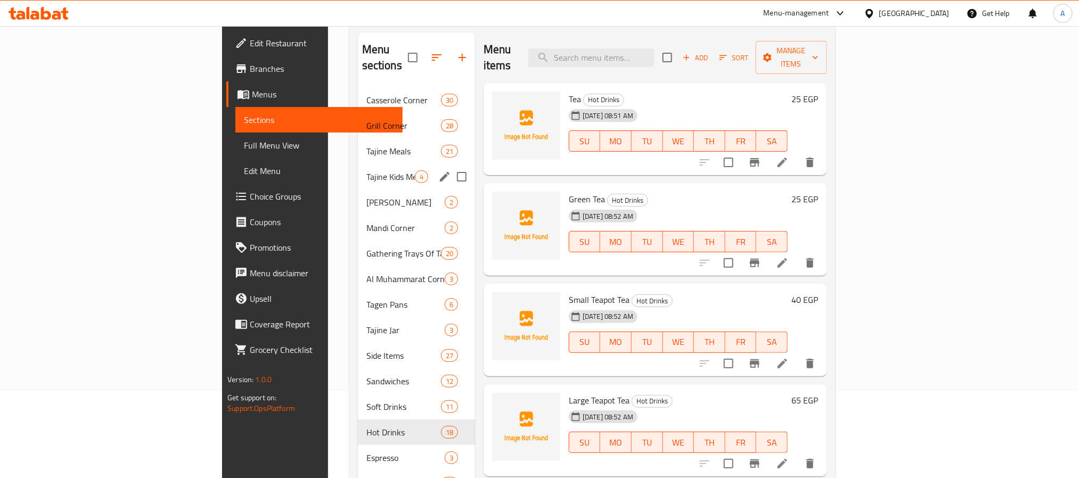
click at [366, 170] on span "Tajine Kids Meal" at bounding box center [390, 176] width 48 height 13
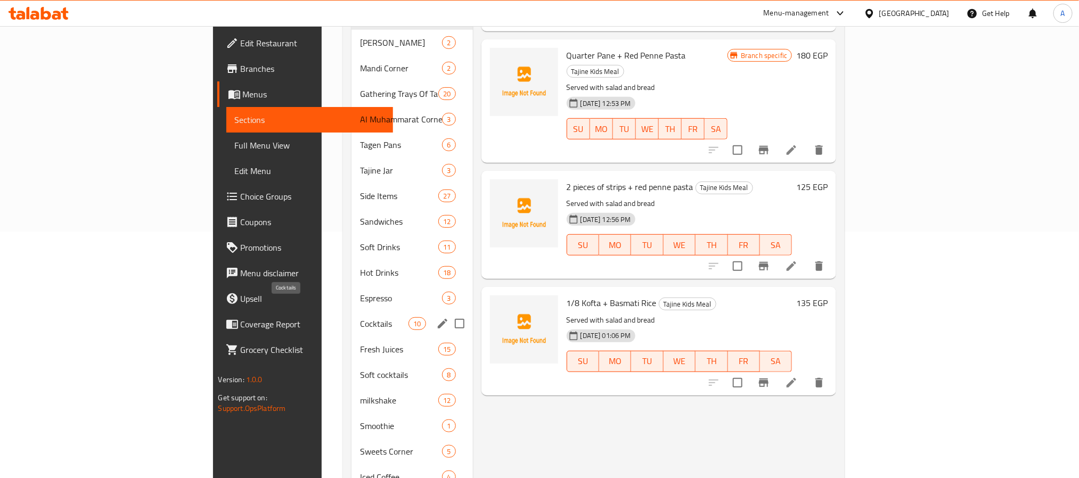
scroll to position [7, 0]
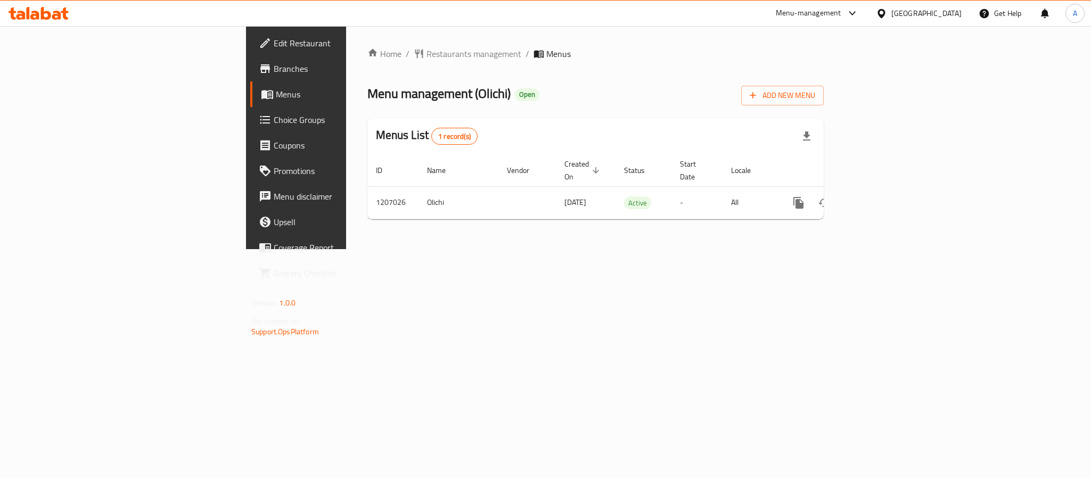
click at [64, 20] on div at bounding box center [39, 13] width 60 height 13
